Goal: Use online tool/utility: Utilize a website feature to perform a specific function

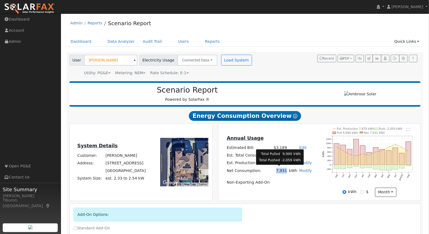
drag, startPoint x: 283, startPoint y: 169, endPoint x: 271, endPoint y: 170, distance: 11.7
click at [271, 170] on tr "Net Consumption: 7,931 kWh Modify Add Consumption Remove Existing Solar System …" at bounding box center [269, 171] width 87 height 8
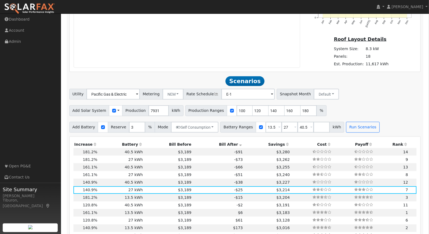
scroll to position [450, 0]
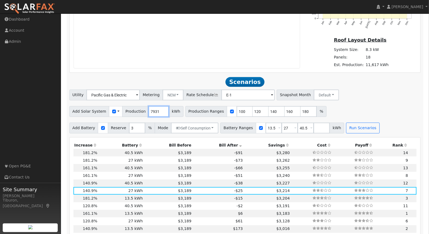
drag, startPoint x: 155, startPoint y: 109, endPoint x: 145, endPoint y: 106, distance: 10.6
click at [148, 106] on input "7931" at bounding box center [158, 111] width 20 height 11
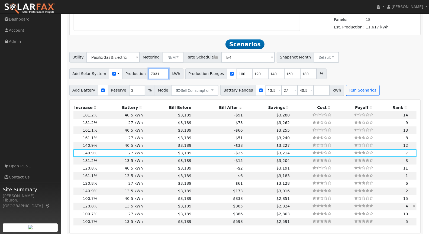
scroll to position [510, 0]
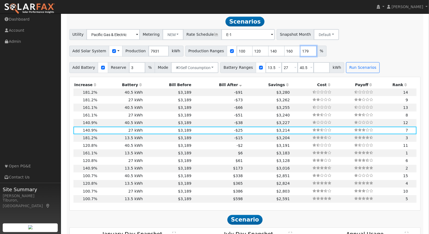
type input "179"
click at [302, 50] on input "179" at bounding box center [308, 51] width 16 height 11
drag, startPoint x: 302, startPoint y: 50, endPoint x: 282, endPoint y: 50, distance: 20.1
click at [282, 50] on div "Production Ranges 100 120 140 160 179 %" at bounding box center [255, 51] width 141 height 11
drag, startPoint x: 285, startPoint y: 49, endPoint x: 270, endPoint y: 47, distance: 15.5
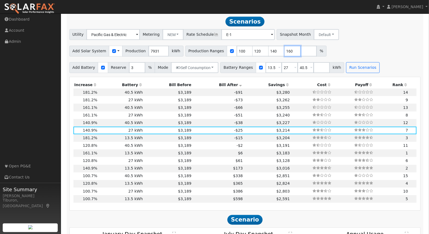
click at [270, 47] on div "Production Ranges 100 120 140 160 %" at bounding box center [255, 51] width 141 height 11
drag, startPoint x: 269, startPoint y: 50, endPoint x: 249, endPoint y: 49, distance: 19.2
click at [249, 49] on div "Production Ranges 100 120 140 %" at bounding box center [247, 51] width 125 height 11
drag, startPoint x: 253, startPoint y: 48, endPoint x: 232, endPoint y: 48, distance: 20.9
click at [232, 48] on div "Production Ranges 100 120 %" at bounding box center [239, 51] width 109 height 11
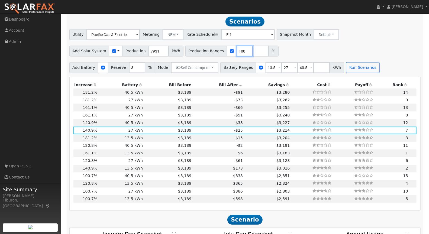
drag, startPoint x: 237, startPoint y: 50, endPoint x: 217, endPoint y: 47, distance: 20.5
click at [217, 47] on div "Production Ranges 100 %" at bounding box center [231, 51] width 93 height 11
type input "140.78"
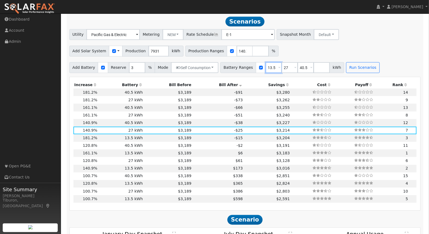
drag, startPoint x: 270, startPoint y: 66, endPoint x: 248, endPoint y: 64, distance: 21.7
click at [248, 64] on div "Battery Ranges 13.5 Overrides Reserve % Mode None None Self Consumption Peak Sa…" at bounding box center [282, 67] width 124 height 11
type input "27"
type input "40.5"
type input "27"
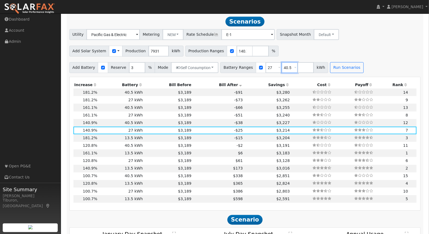
drag, startPoint x: 286, startPoint y: 66, endPoint x: 268, endPoint y: 66, distance: 17.6
click at [268, 66] on div "Battery Ranges 27 Overrides Reserve % Mode None None Self Consumption Peak Savi…" at bounding box center [274, 67] width 108 height 11
click at [328, 66] on button "Run Scenarios" at bounding box center [330, 67] width 33 height 11
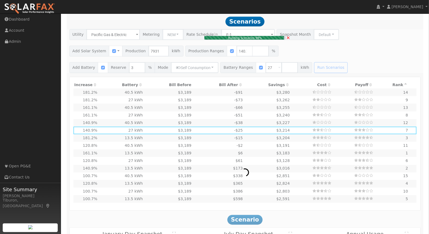
type input "$26,052"
type input "$17,536"
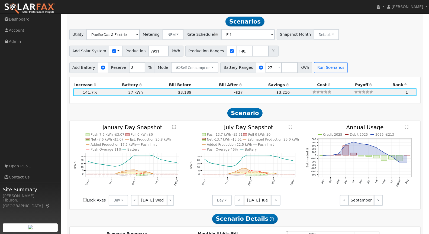
scroll to position [508, 0]
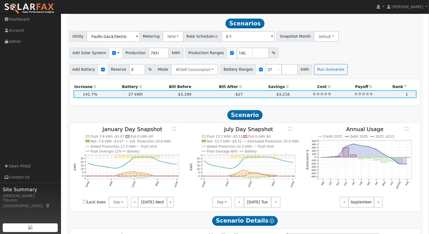
click at [206, 93] on td "-$27" at bounding box center [217, 95] width 51 height 8
click at [85, 200] on input "Lock Axes" at bounding box center [85, 202] width 4 height 4
checkbox input "true"
click at [118, 203] on button "Day" at bounding box center [119, 202] width 20 height 11
click at [124, 218] on link "Month Average" at bounding box center [128, 222] width 38 height 8
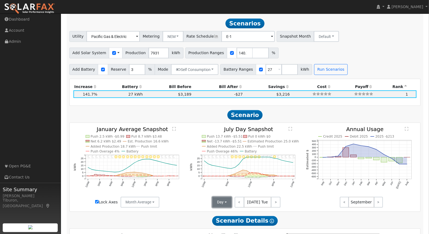
click at [222, 202] on button "Day" at bounding box center [222, 202] width 20 height 11
click at [228, 222] on link "Month Average" at bounding box center [232, 222] width 38 height 8
click at [175, 127] on text "" at bounding box center [174, 129] width 4 height 4
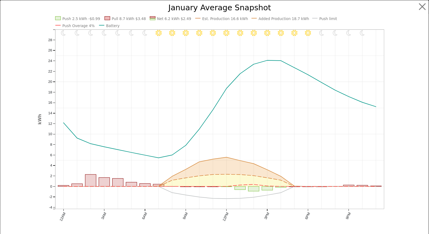
scroll to position [510, 0]
click at [422, 4] on button "button" at bounding box center [427, 7] width 10 height 10
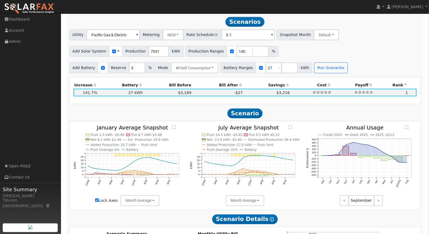
click at [290, 126] on text "" at bounding box center [291, 127] width 4 height 4
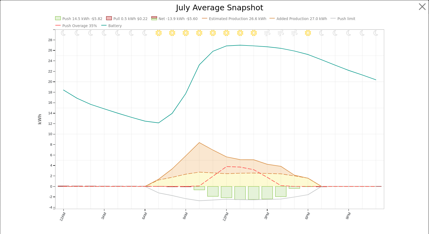
scroll to position [512, 0]
click at [426, 7] on button "button" at bounding box center [427, 7] width 10 height 10
